Goal: Obtain resource: Download file/media

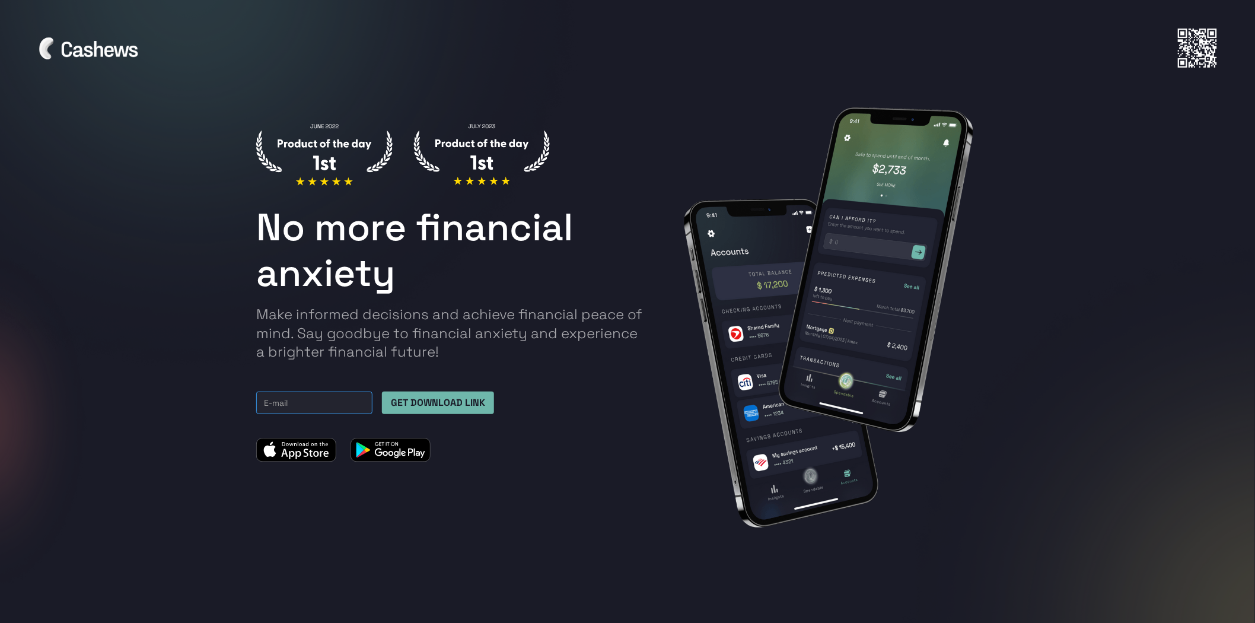
click at [317, 407] on input "Email Form TOP" at bounding box center [314, 402] width 116 height 23
type input "yuwalak.kon@gmail.com"
click at [454, 404] on input "GET DOWNLOAD LINK" at bounding box center [438, 402] width 112 height 23
type input "Please wait..."
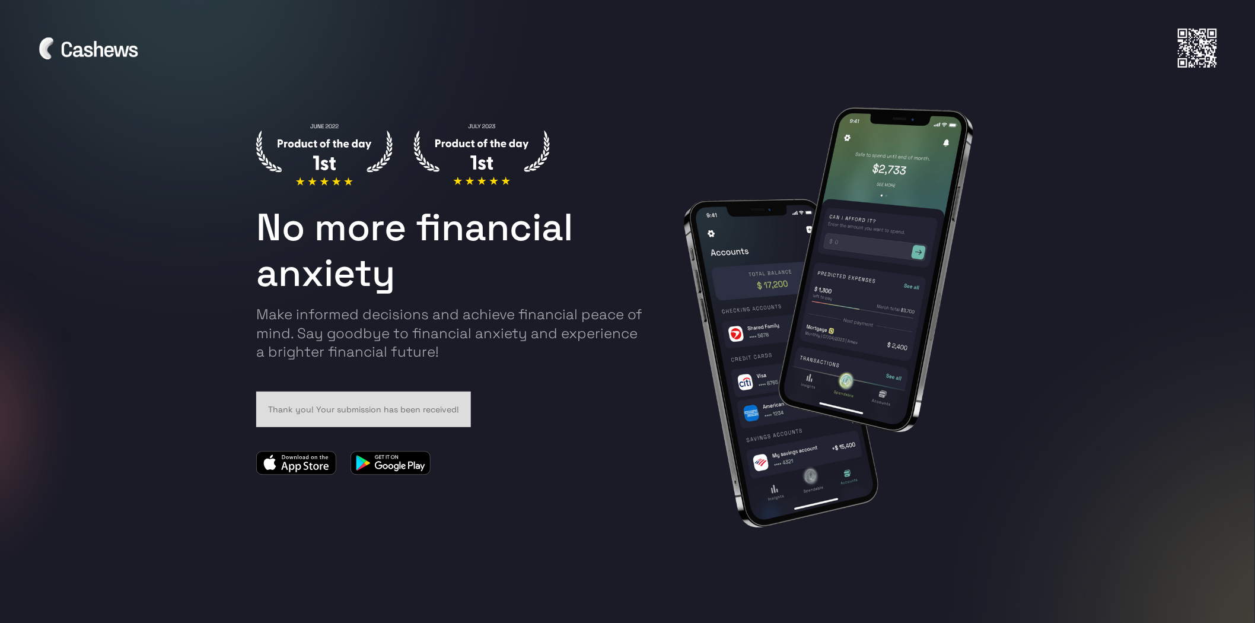
click at [94, 50] on img at bounding box center [90, 48] width 107 height 27
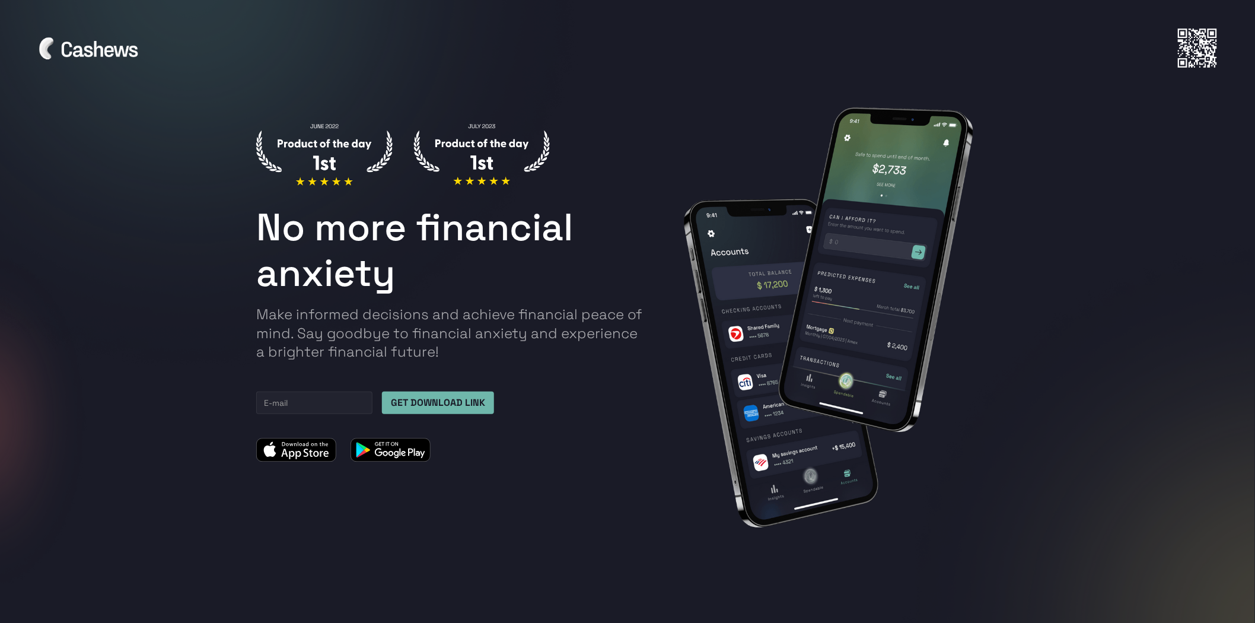
click at [387, 452] on img at bounding box center [391, 450] width 80 height 24
